Goal: Task Accomplishment & Management: Manage account settings

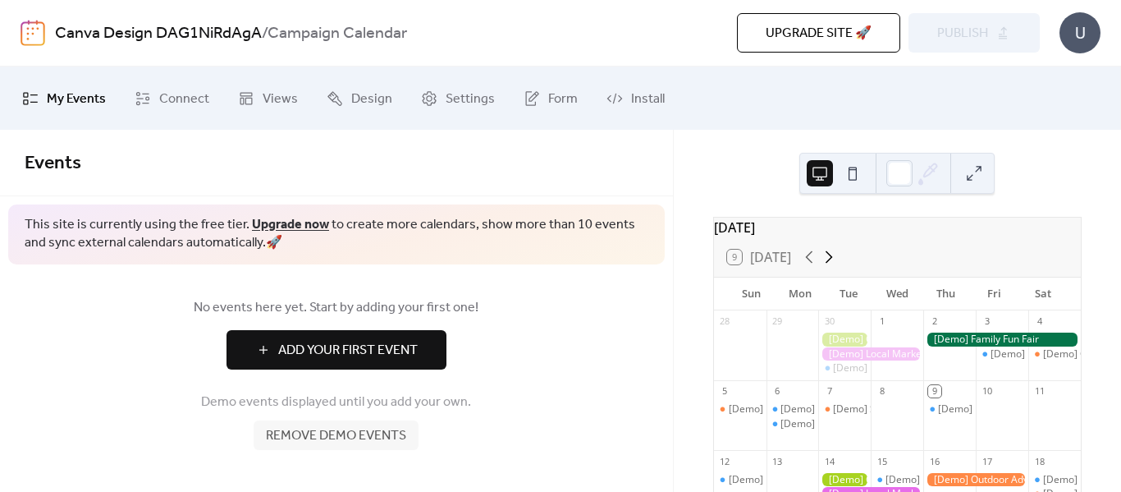
scroll to position [82, 0]
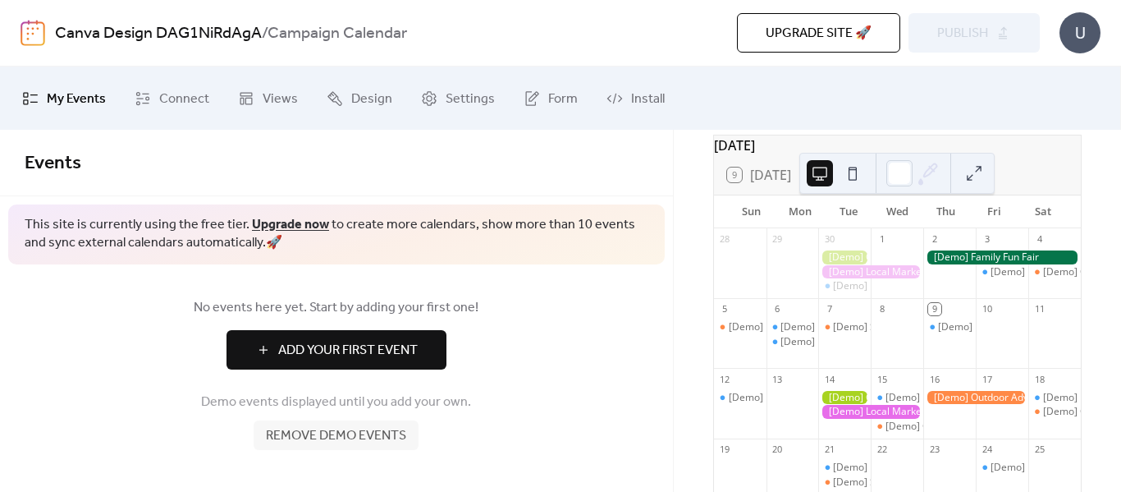
click at [821, 174] on button at bounding box center [820, 173] width 26 height 26
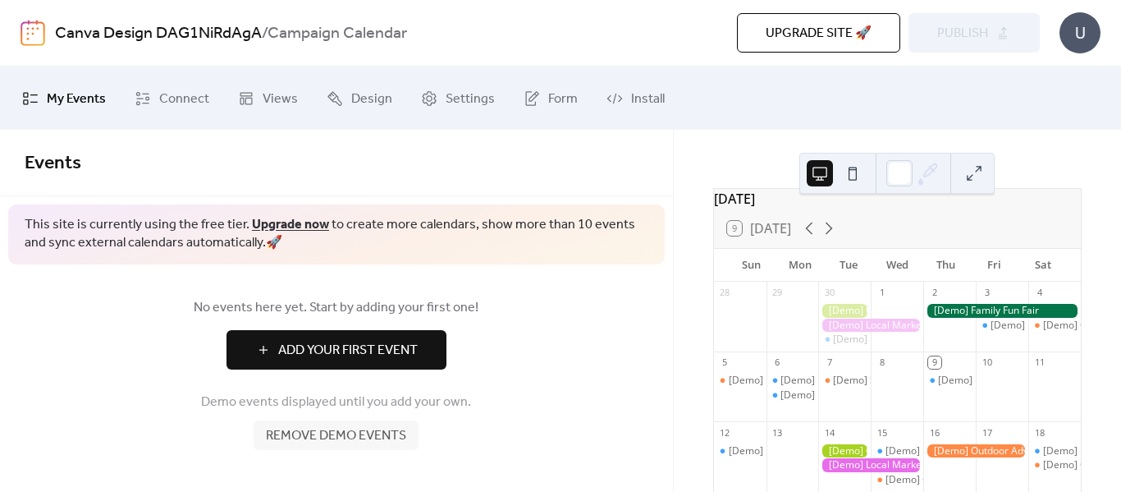
scroll to position [0, 0]
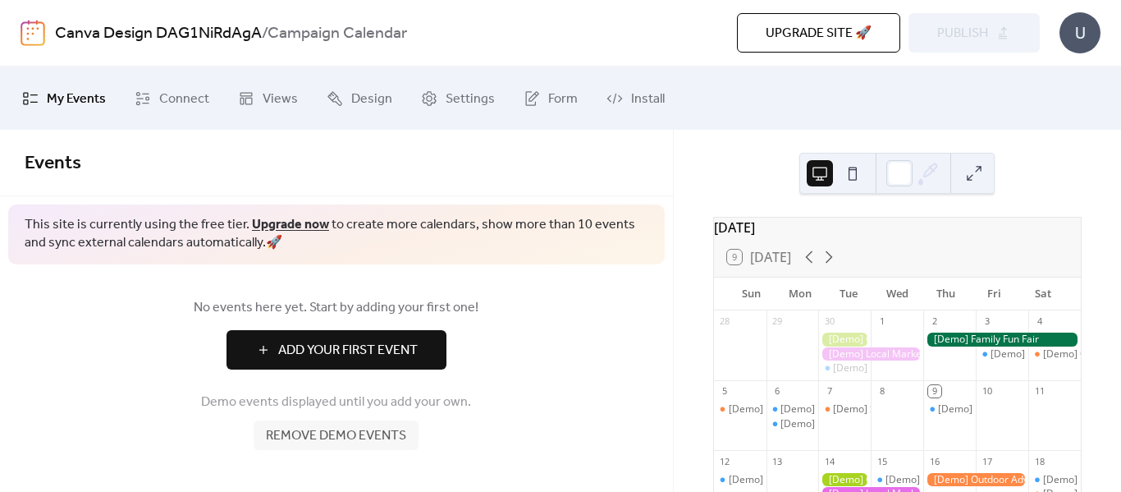
click at [799, 236] on div "[DATE]" at bounding box center [897, 227] width 367 height 20
click at [766, 233] on div "[DATE]" at bounding box center [897, 227] width 367 height 20
click at [246, 101] on icon at bounding box center [246, 98] width 16 height 16
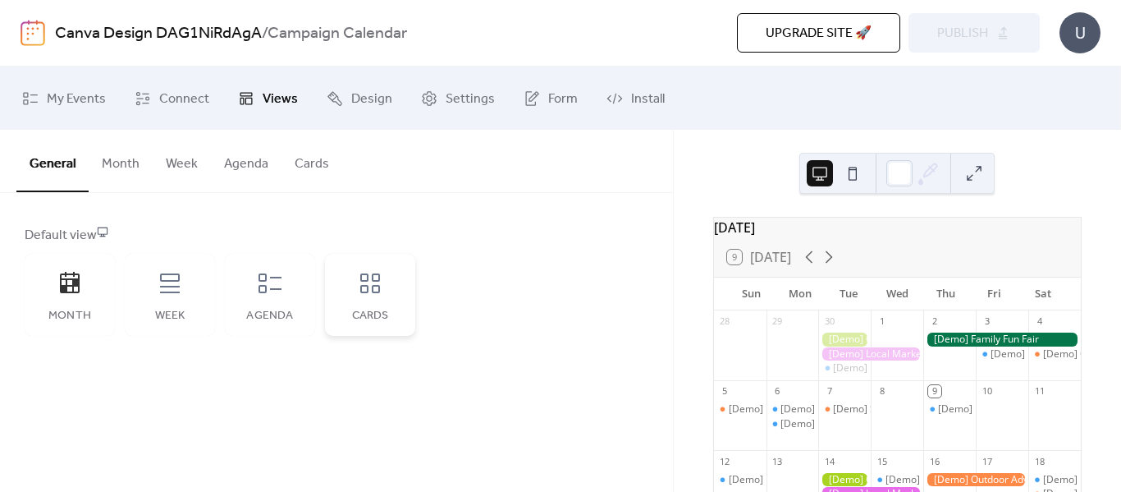
click at [377, 286] on icon at bounding box center [370, 283] width 20 height 20
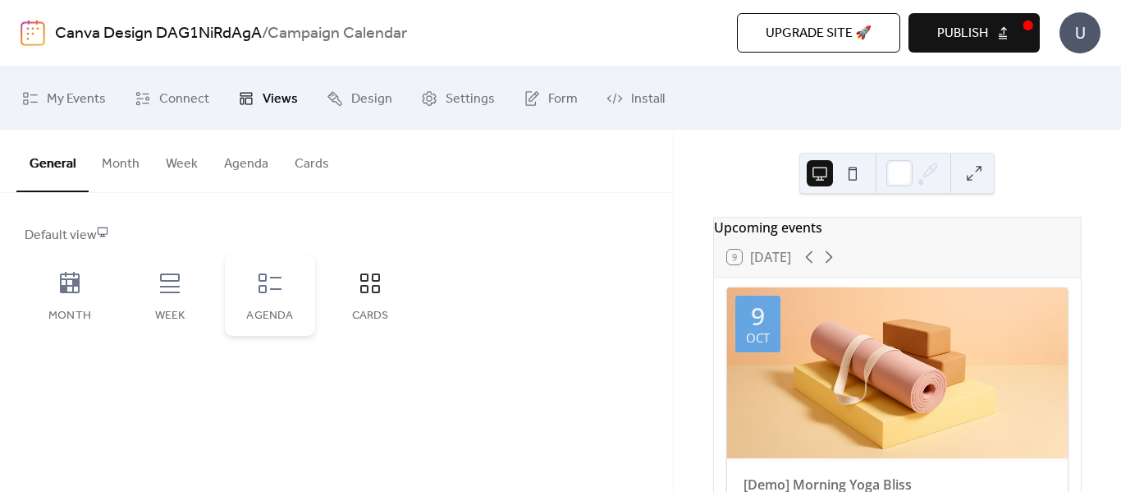
click at [268, 280] on icon at bounding box center [270, 283] width 26 height 26
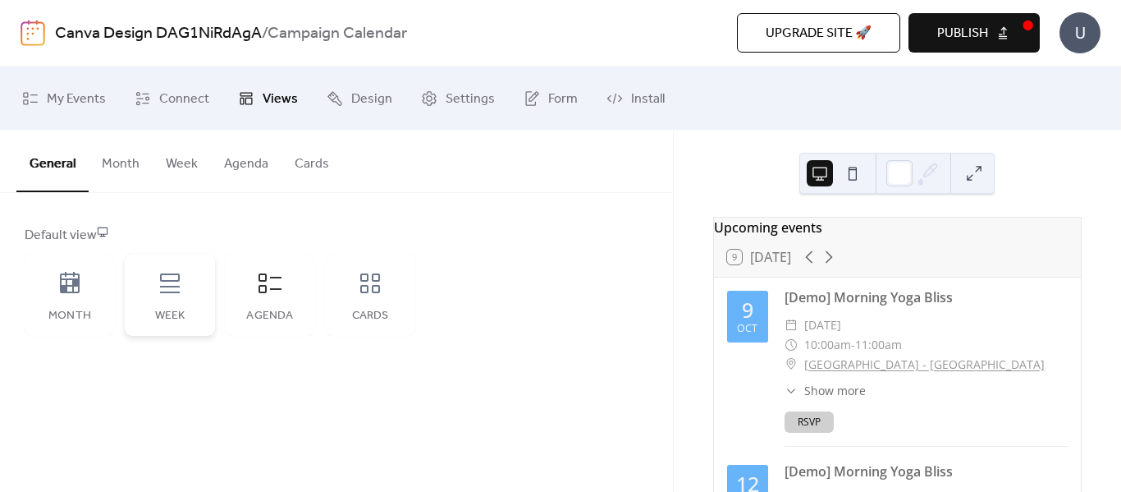
click at [180, 293] on icon at bounding box center [170, 283] width 20 height 20
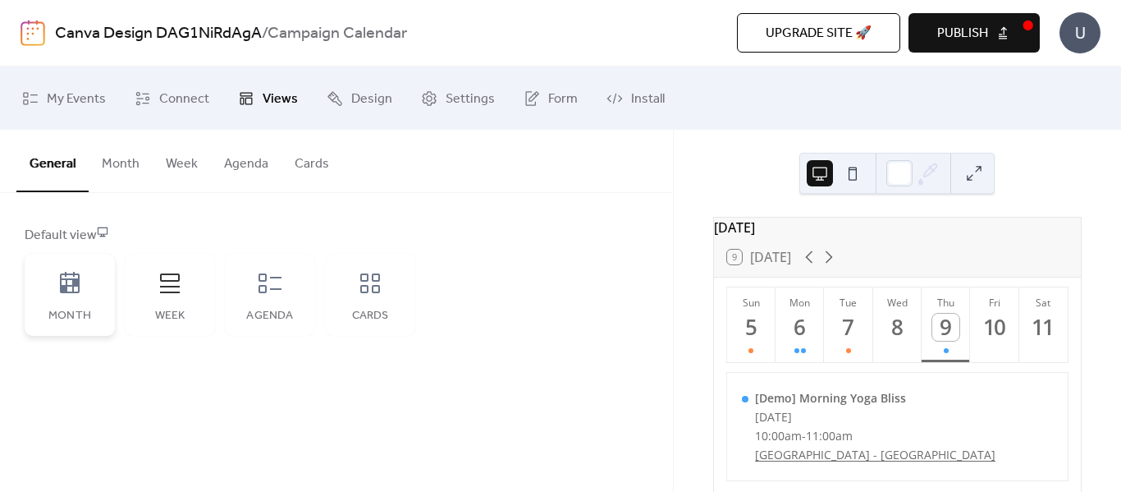
click at [98, 299] on div "Month" at bounding box center [70, 295] width 90 height 82
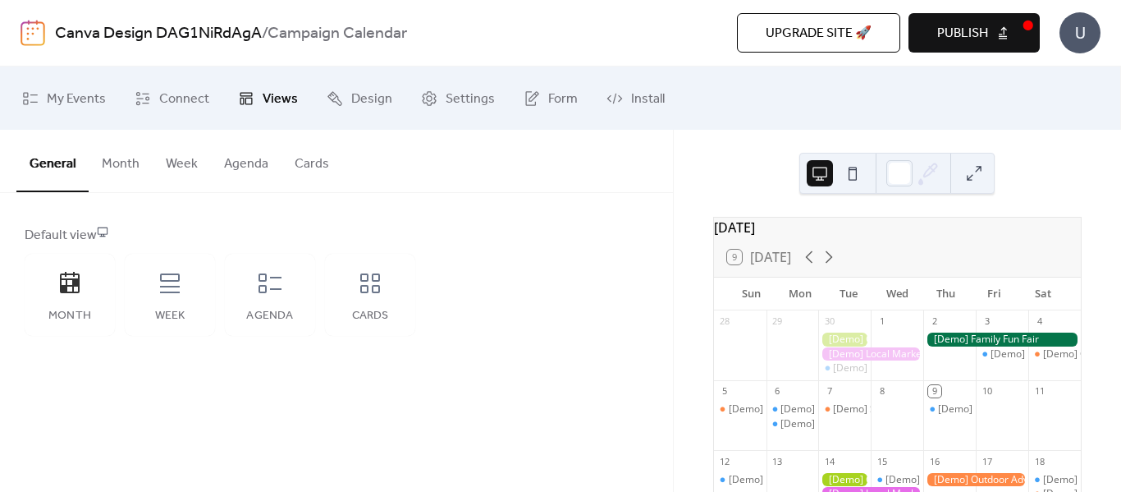
click at [116, 162] on button "Month" at bounding box center [121, 160] width 64 height 61
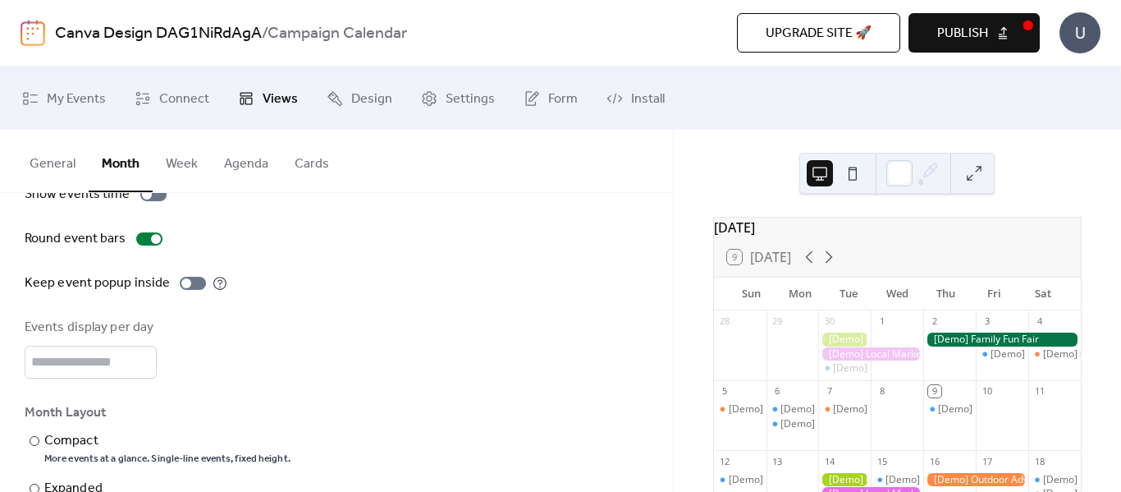
scroll to position [202, 0]
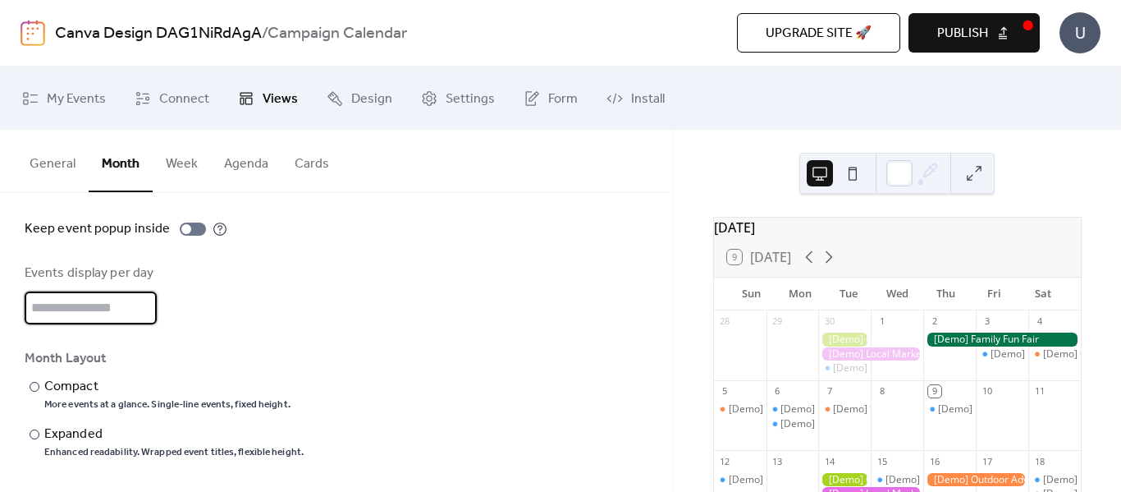
click at [98, 305] on input "*" at bounding box center [91, 307] width 132 height 33
type input "*"
click at [252, 325] on div "Show weekends Show events time Round event bars Keep event popup inside Events …" at bounding box center [337, 272] width 624 height 373
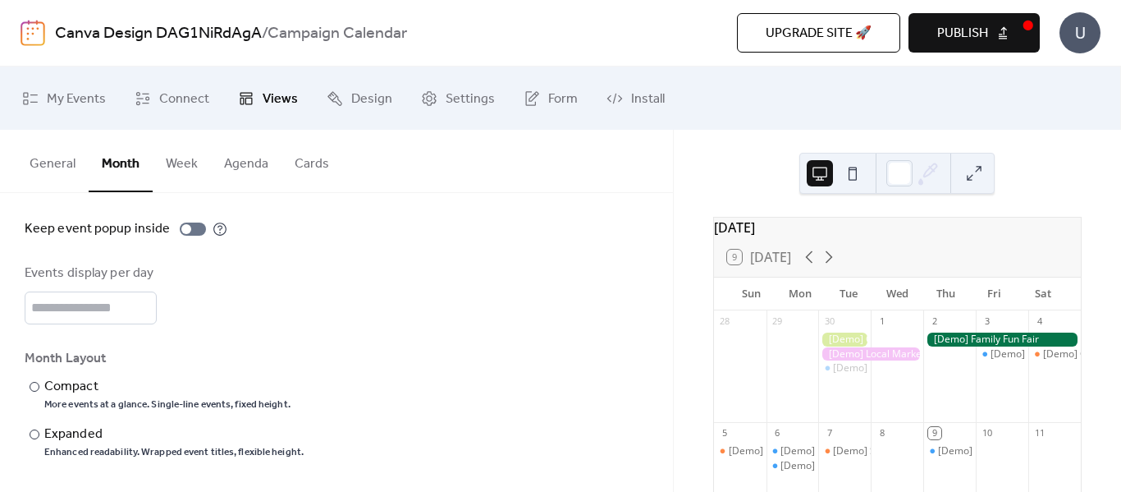
click at [192, 167] on button "Week" at bounding box center [182, 160] width 58 height 61
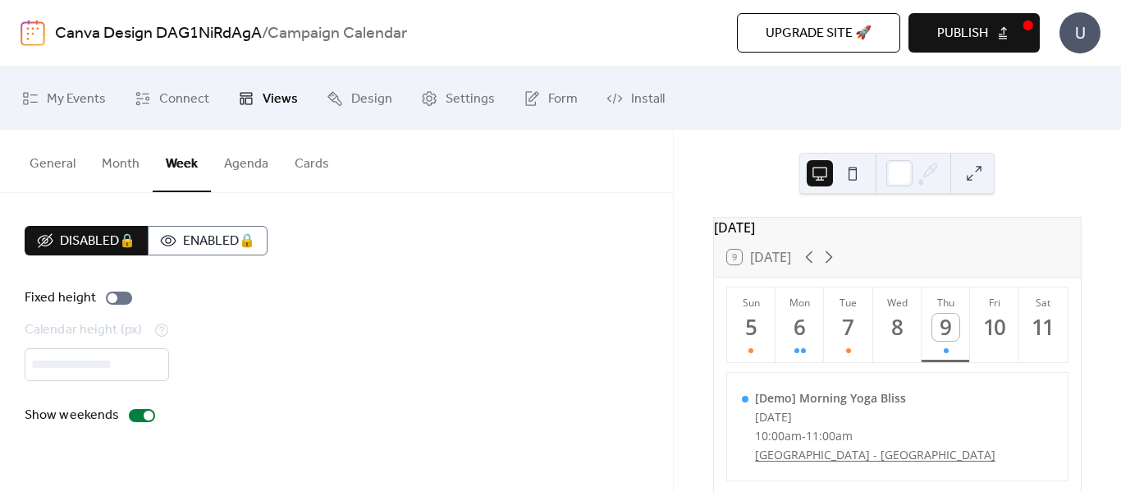
click at [134, 162] on button "Month" at bounding box center [121, 160] width 64 height 61
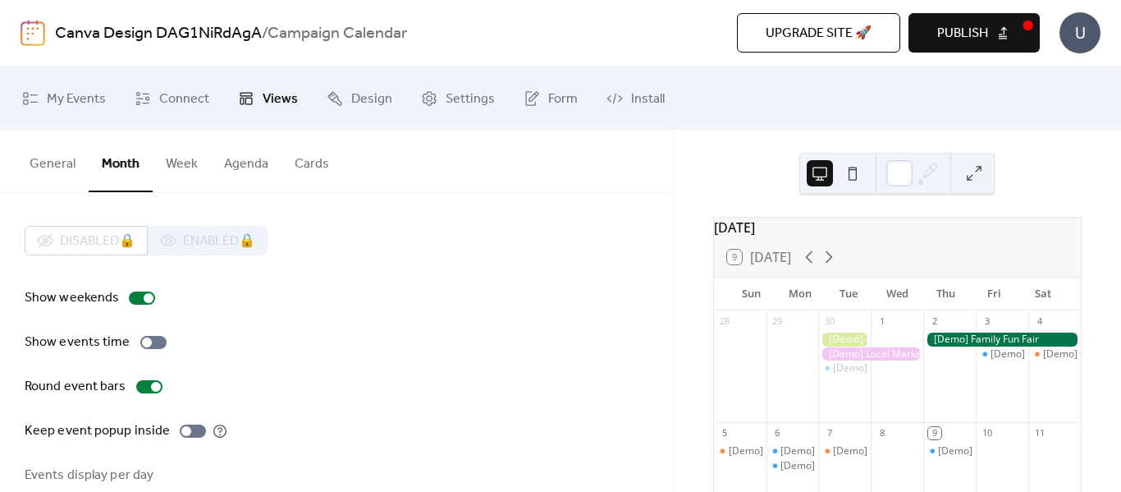
click at [287, 159] on button "Cards" at bounding box center [311, 160] width 61 height 61
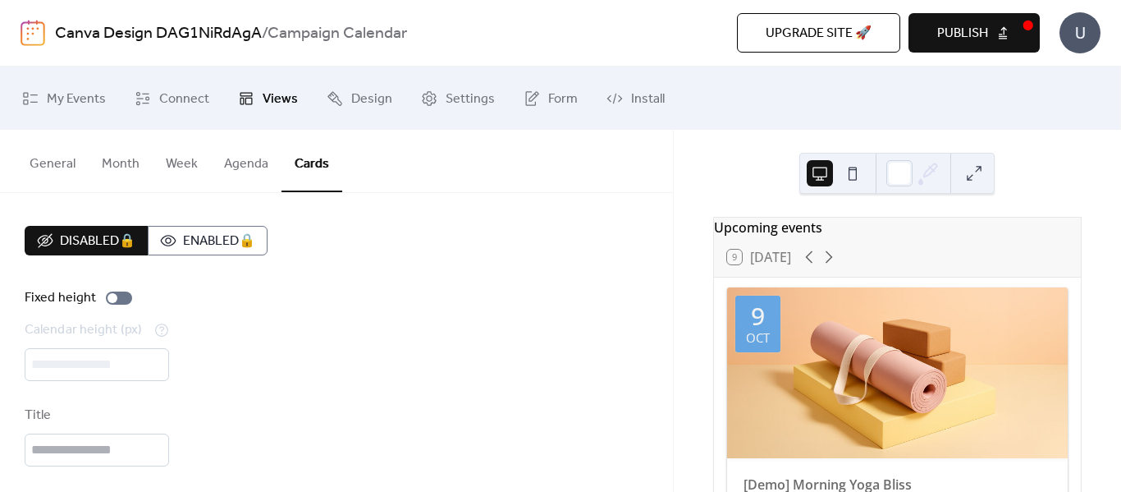
click at [66, 154] on button "General" at bounding box center [52, 160] width 72 height 61
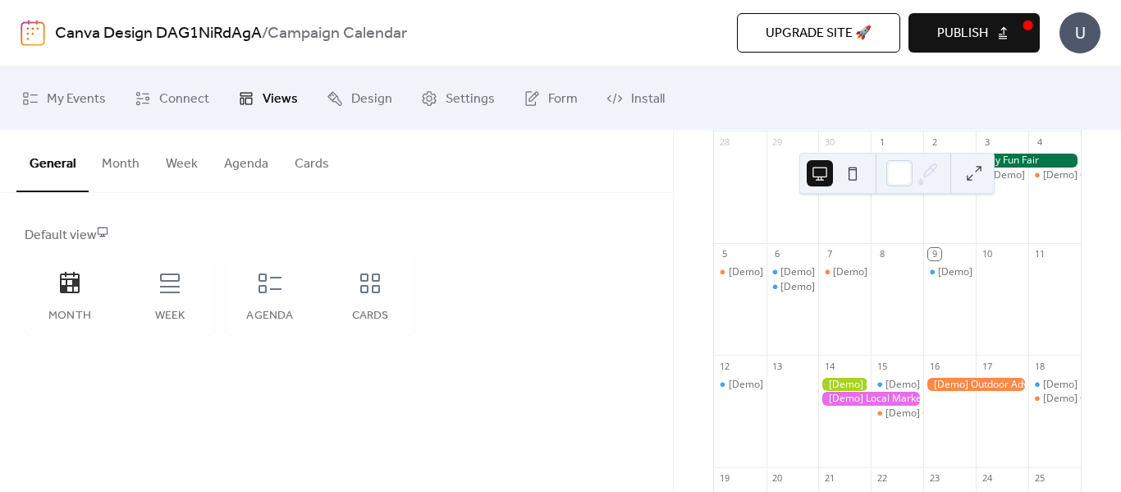
scroll to position [246, 0]
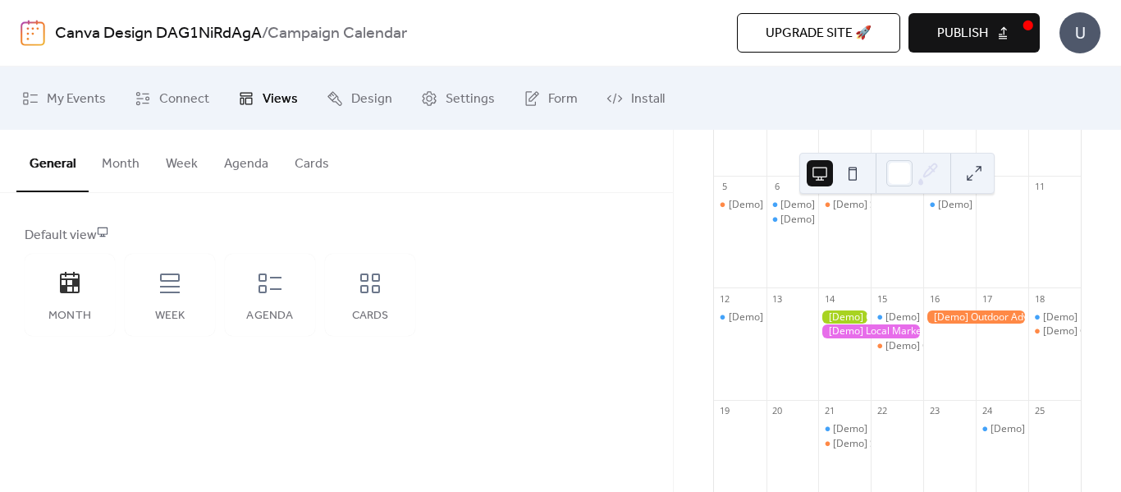
click at [882, 353] on div "[Demo] Culinary Cooking Class" at bounding box center [897, 346] width 53 height 14
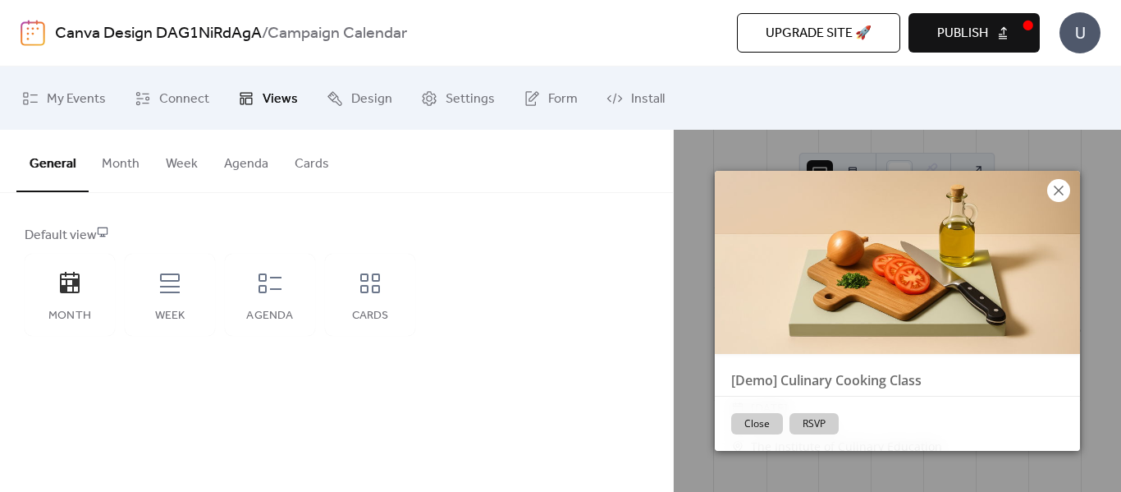
drag, startPoint x: 1046, startPoint y: 196, endPoint x: 1060, endPoint y: 182, distance: 19.7
click at [1046, 195] on div at bounding box center [897, 262] width 365 height 183
click at [1060, 182] on icon at bounding box center [1059, 191] width 20 height 20
